Goal: Task Accomplishment & Management: Complete application form

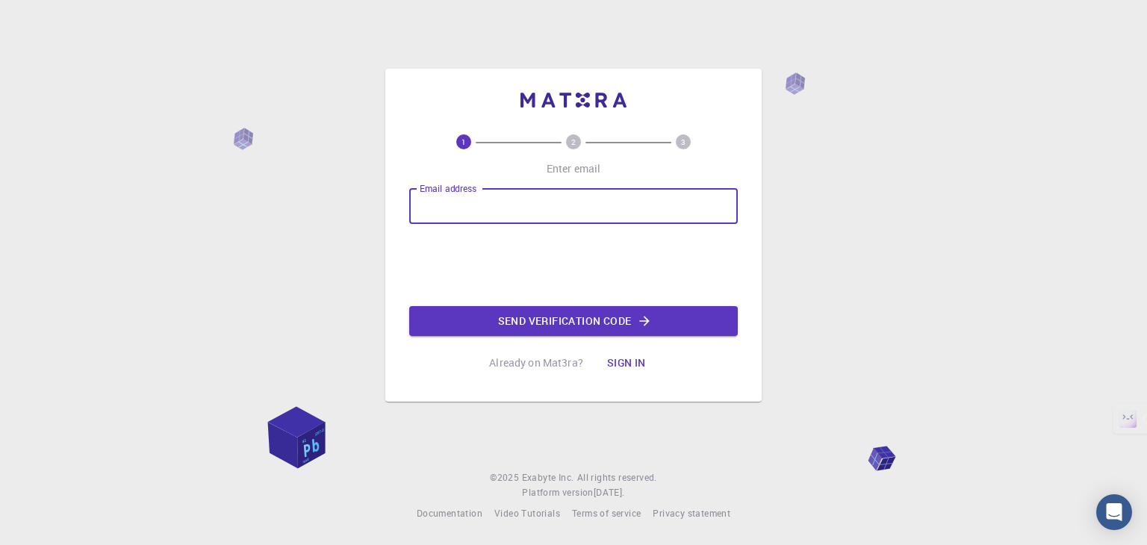
click at [456, 214] on input "Email address" at bounding box center [573, 206] width 329 height 36
type input "[EMAIL_ADDRESS][DOMAIN_NAME]"
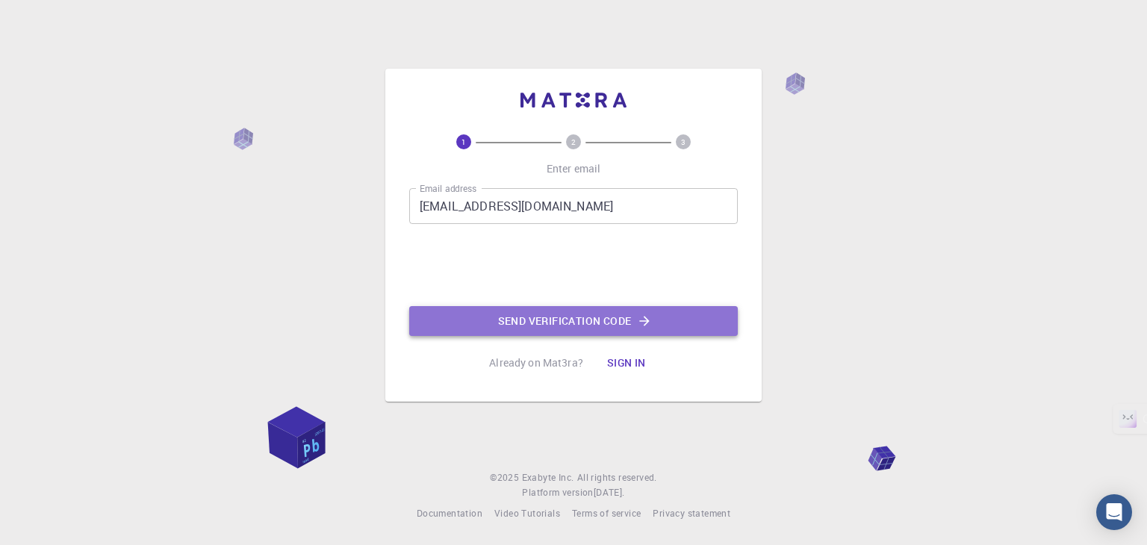
click at [485, 317] on button "Send verification code" at bounding box center [573, 321] width 329 height 30
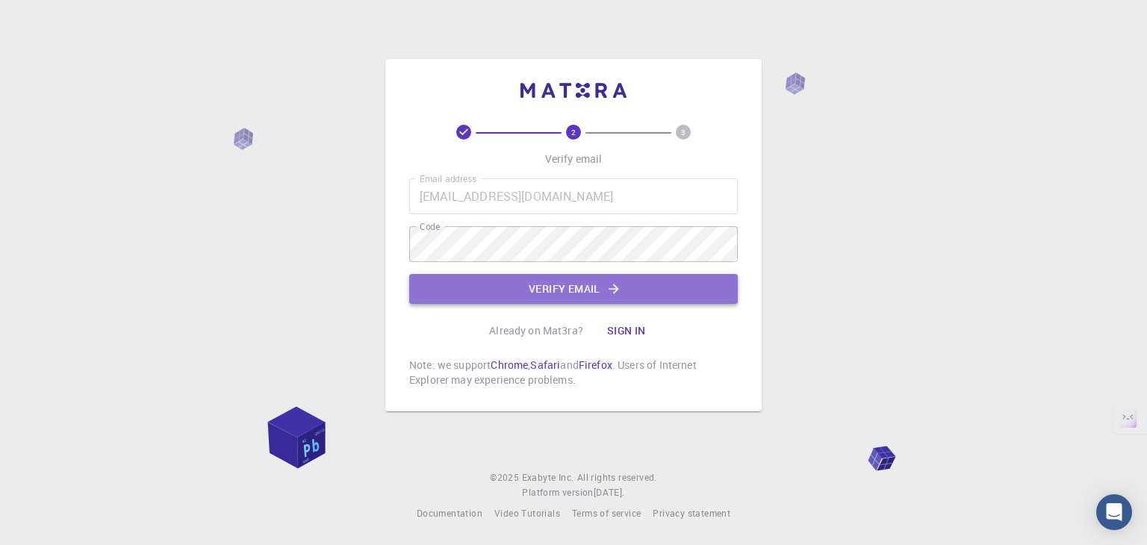
click at [485, 279] on button "Verify email" at bounding box center [573, 289] width 329 height 30
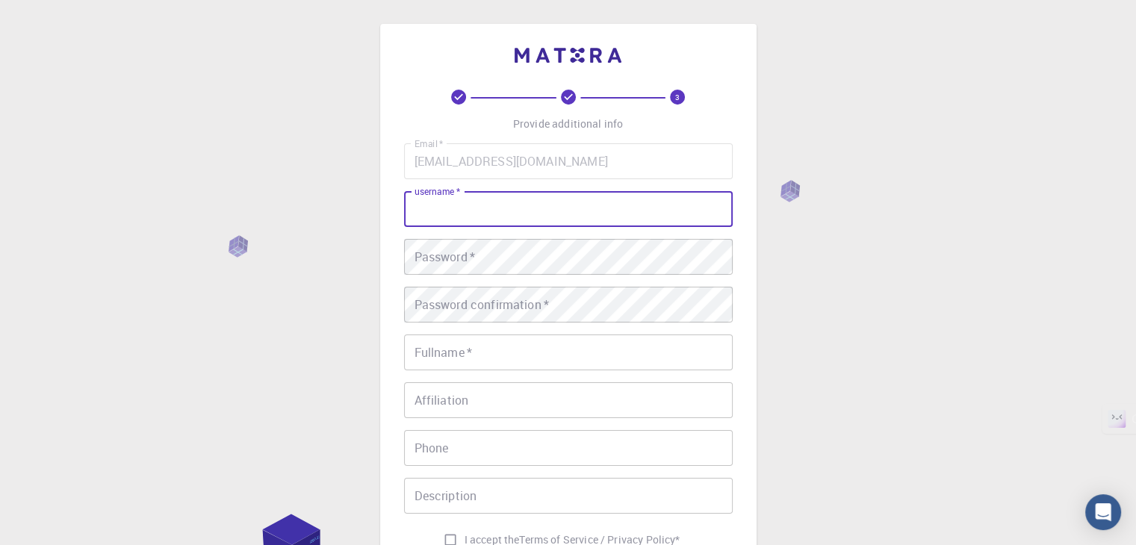
click at [466, 217] on input "username   *" at bounding box center [568, 209] width 329 height 36
type input "anmol123"
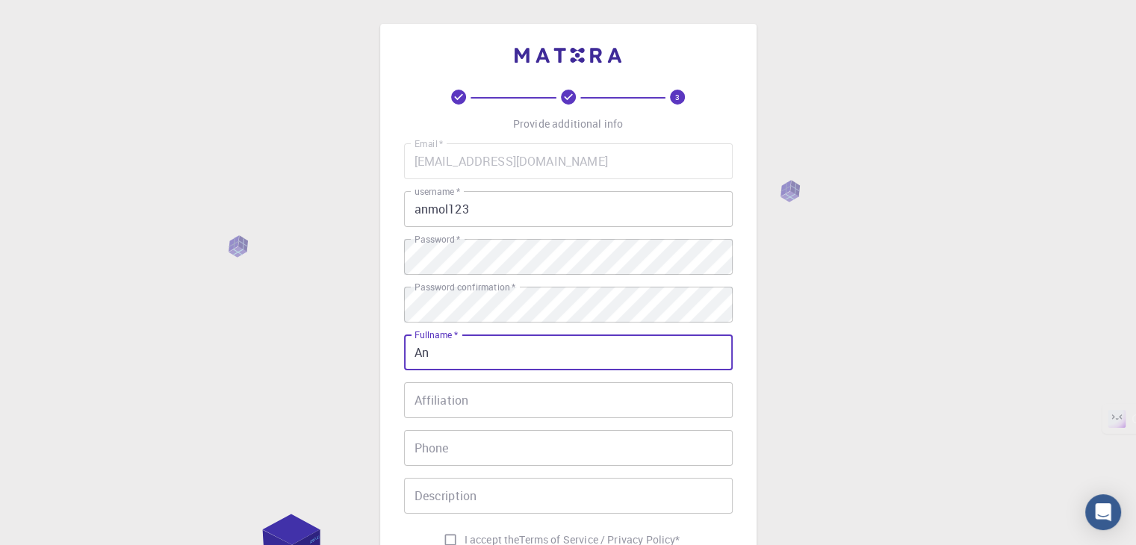
type input "[PERSON_NAME]"
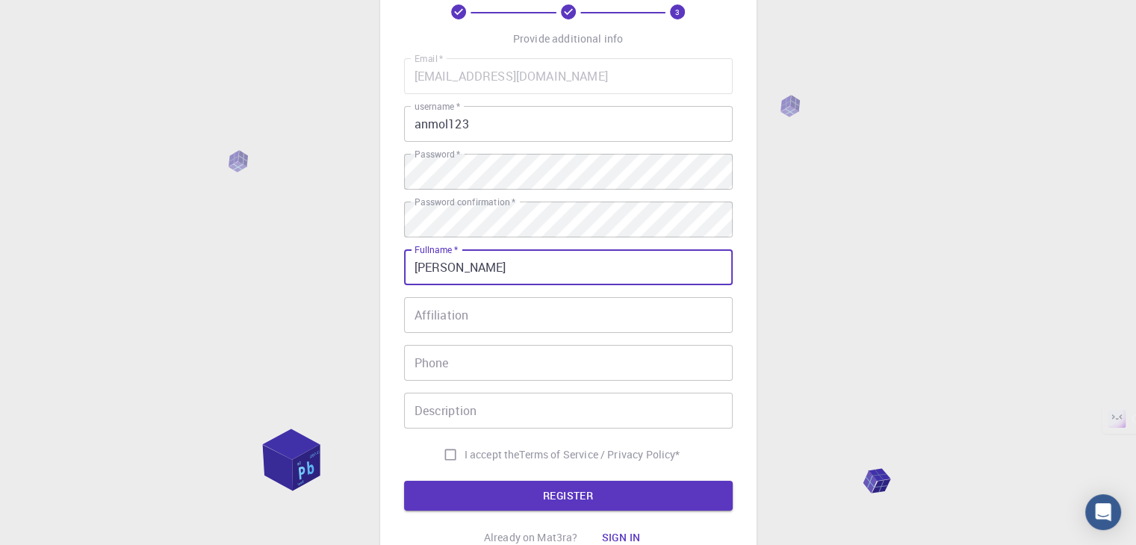
scroll to position [86, 0]
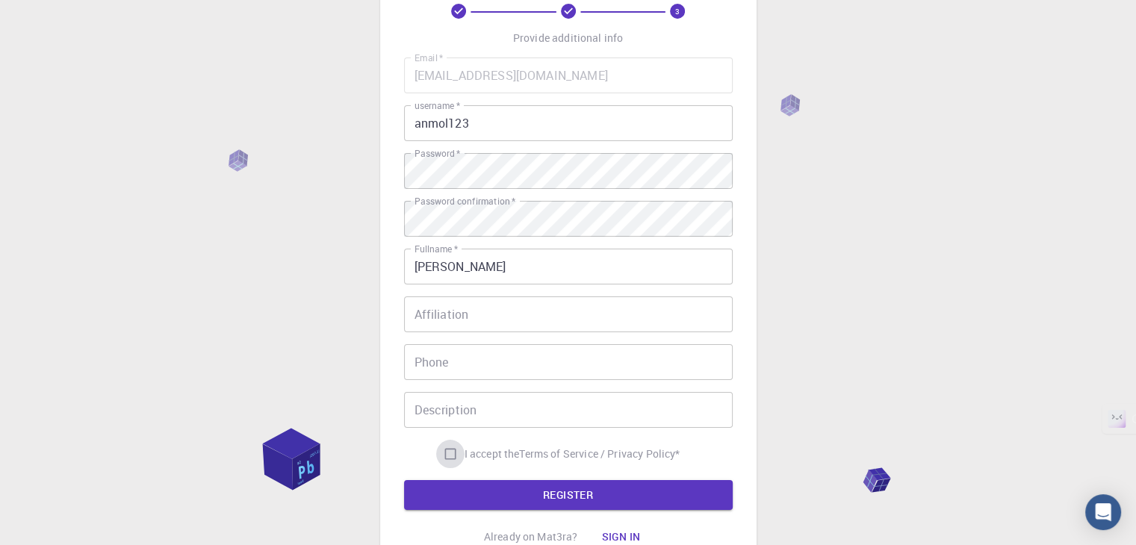
click at [449, 449] on input "I accept the Terms of Service / Privacy Policy *" at bounding box center [450, 454] width 28 height 28
checkbox input "true"
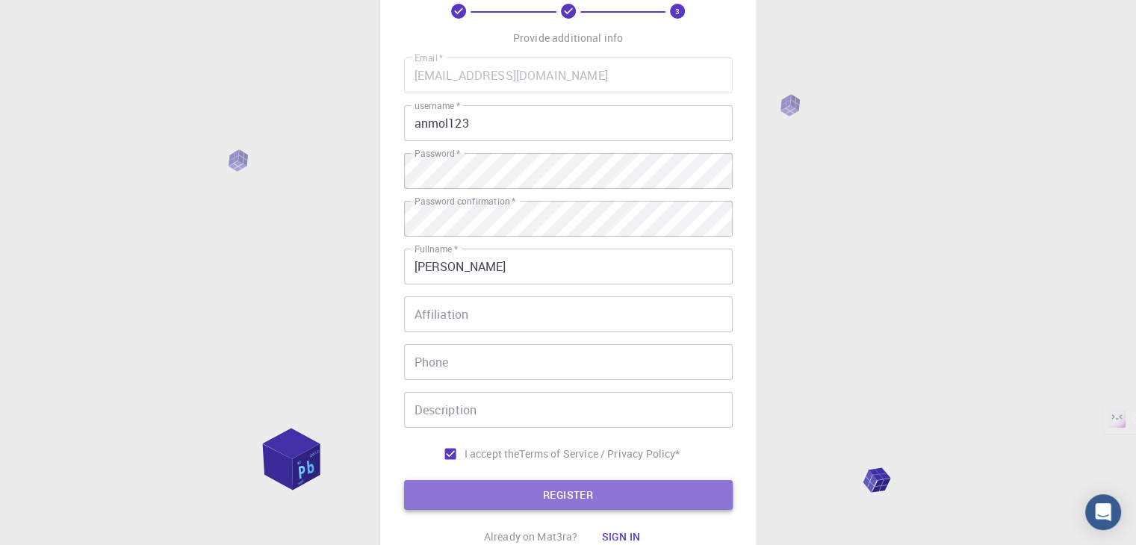
click at [452, 480] on button "REGISTER" at bounding box center [568, 495] width 329 height 30
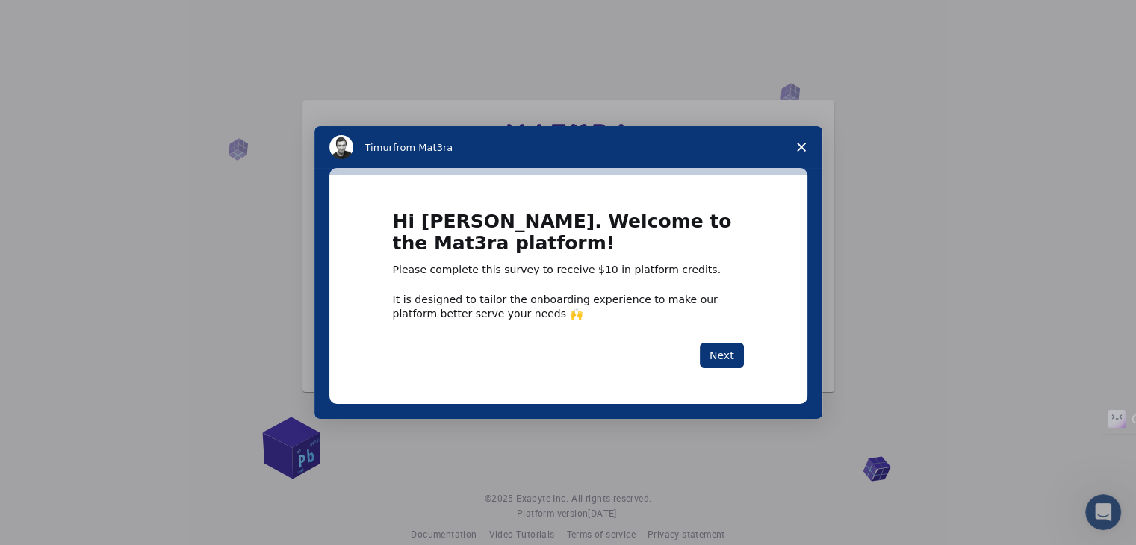
click at [810, 158] on span "Close survey" at bounding box center [801, 147] width 42 height 42
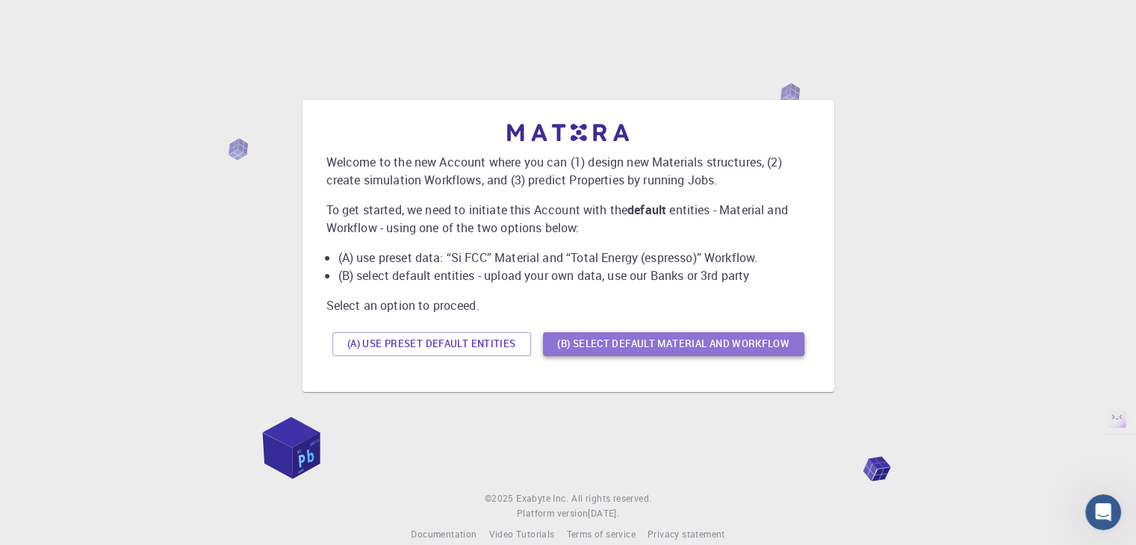
click at [609, 338] on button "(B) Select default material and workflow" at bounding box center [673, 344] width 261 height 24
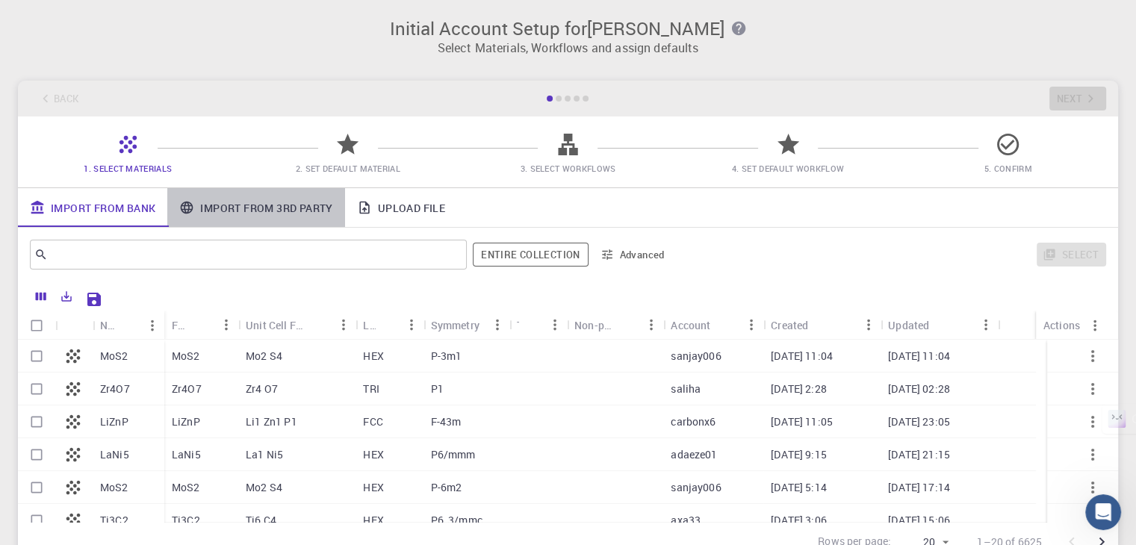
click at [239, 207] on link "Import From 3rd Party" at bounding box center [255, 207] width 177 height 39
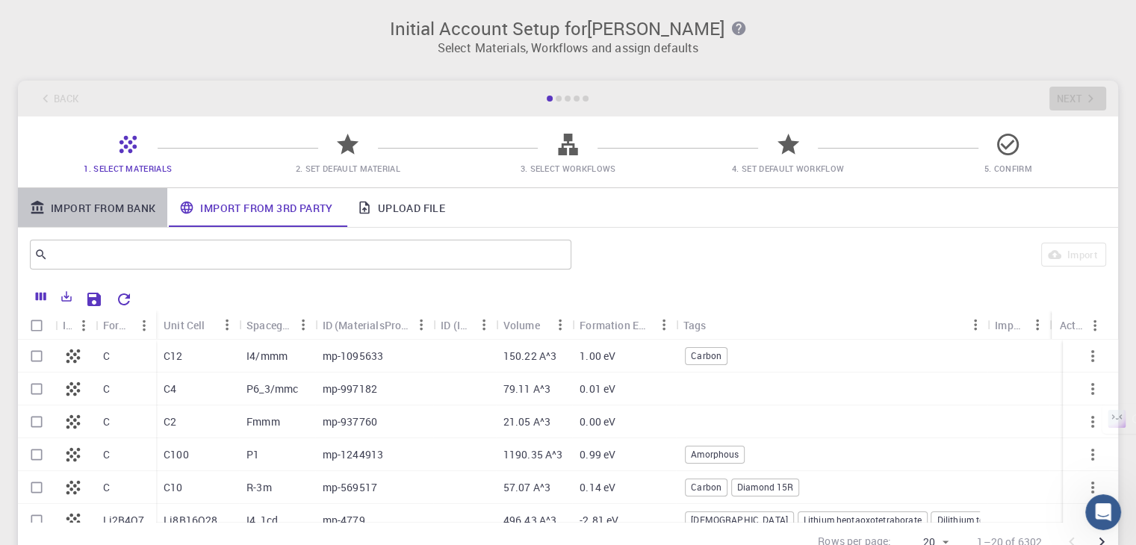
click at [114, 211] on link "Import From Bank" at bounding box center [92, 207] width 149 height 39
